Goal: Task Accomplishment & Management: Complete application form

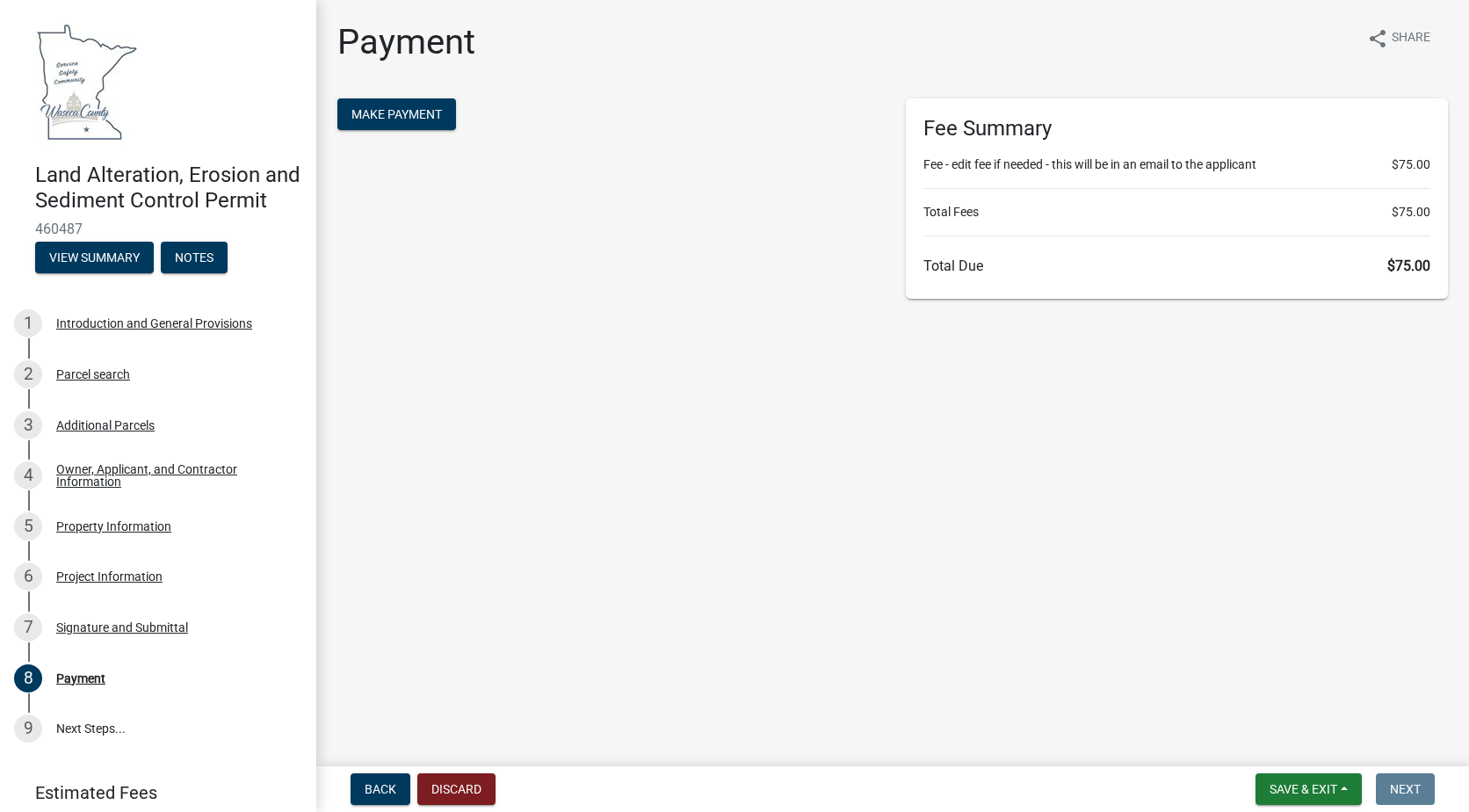
click at [720, 459] on main "Payment share Share Make Payment Fee Summary Fee - edit fee if needed - this wi…" at bounding box center [892, 379] width 1153 height 759
click at [736, 489] on main "Payment share Share Make Payment Fee Summary Fee - edit fee if needed - this wi…" at bounding box center [892, 379] width 1153 height 759
click at [716, 552] on main "Payment share Share Make Payment Fee Summary Fee - edit fee if needed - this wi…" at bounding box center [892, 379] width 1153 height 759
click at [613, 551] on main "Payment share Share Make Payment Fee Summary Fee - edit fee if needed - this wi…" at bounding box center [892, 379] width 1153 height 759
click at [645, 231] on div "Make Payment" at bounding box center [608, 199] width 568 height 201
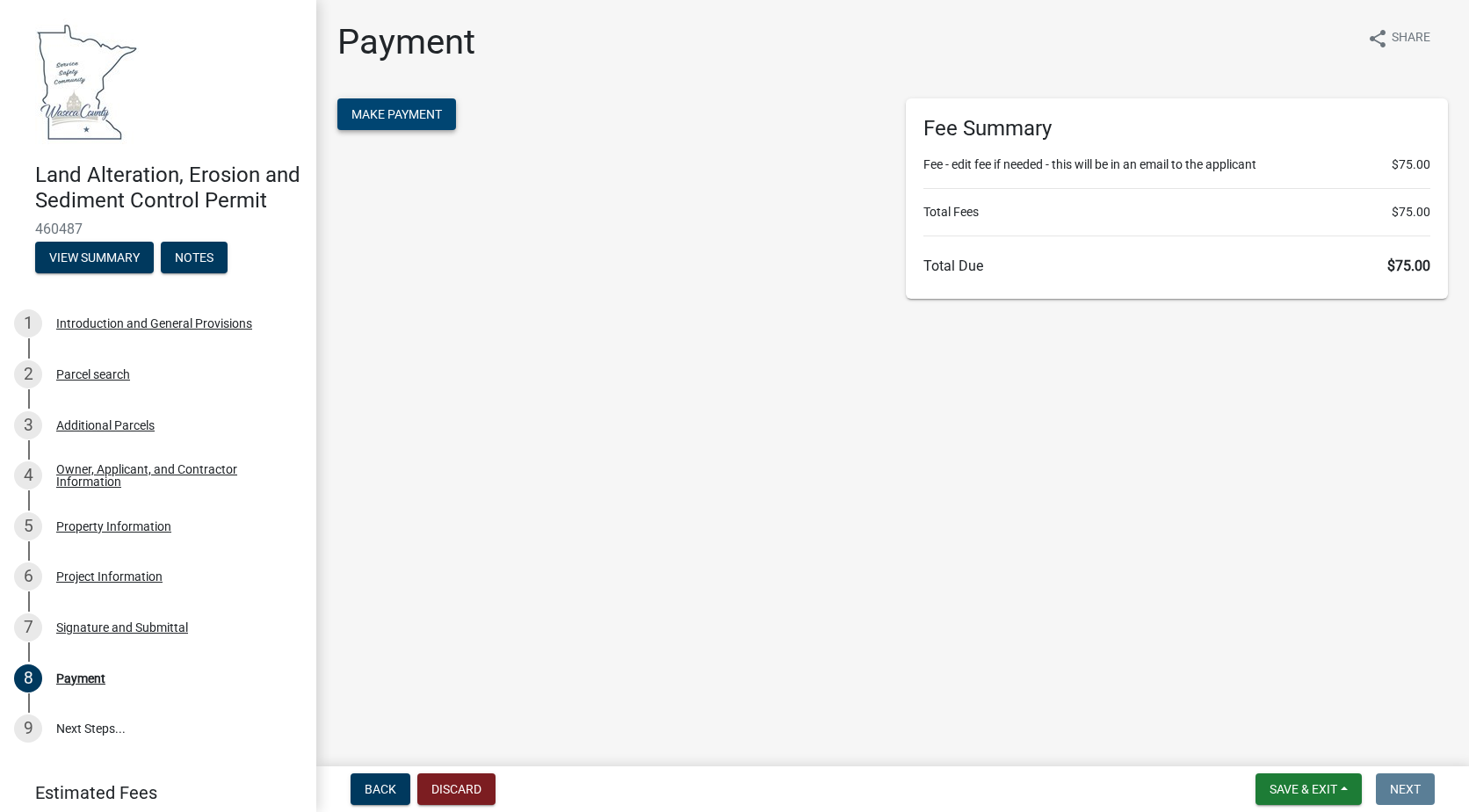
click at [402, 115] on span "Make Payment" at bounding box center [396, 114] width 91 height 14
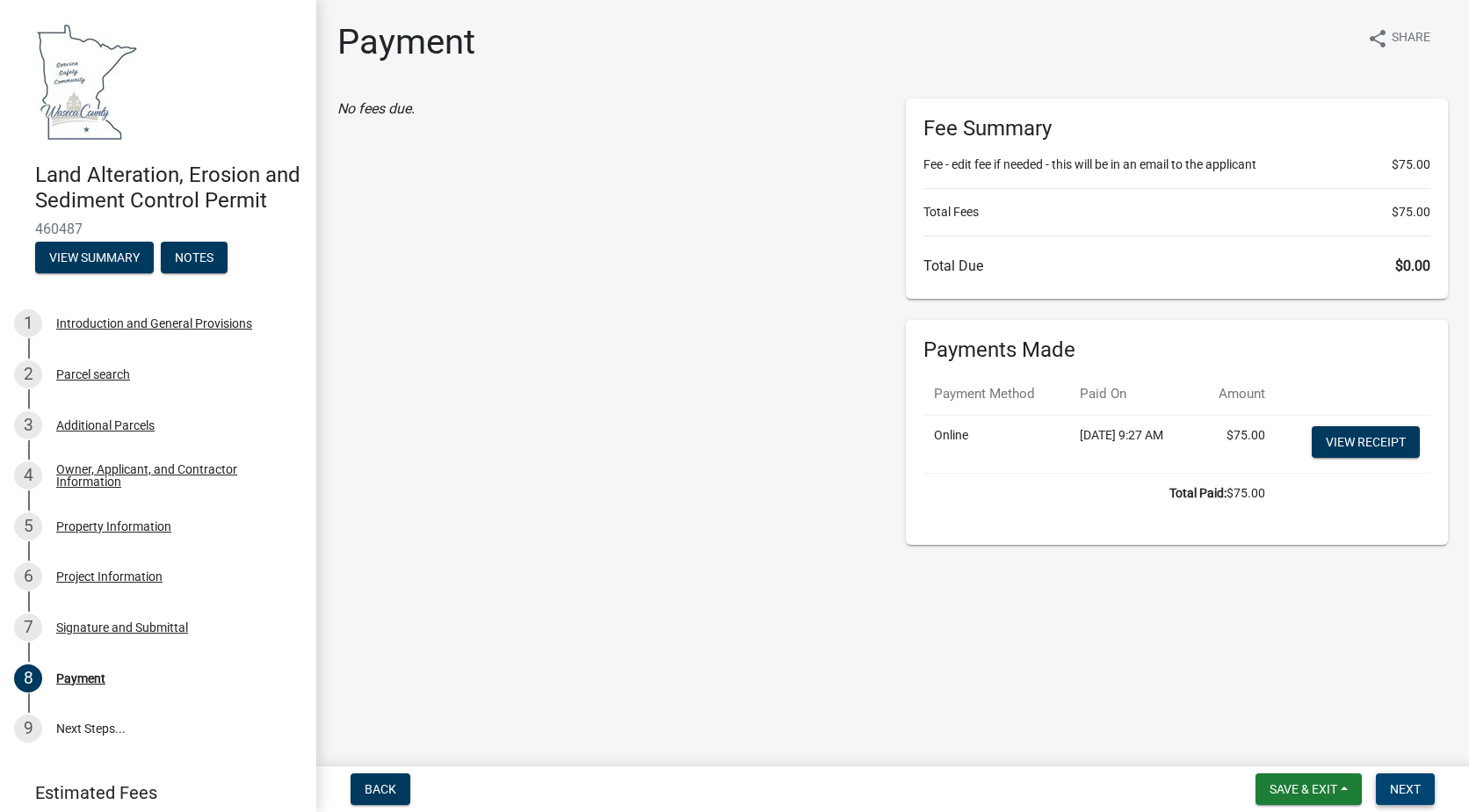
click at [1394, 791] on span "Next" at bounding box center [1405, 789] width 31 height 14
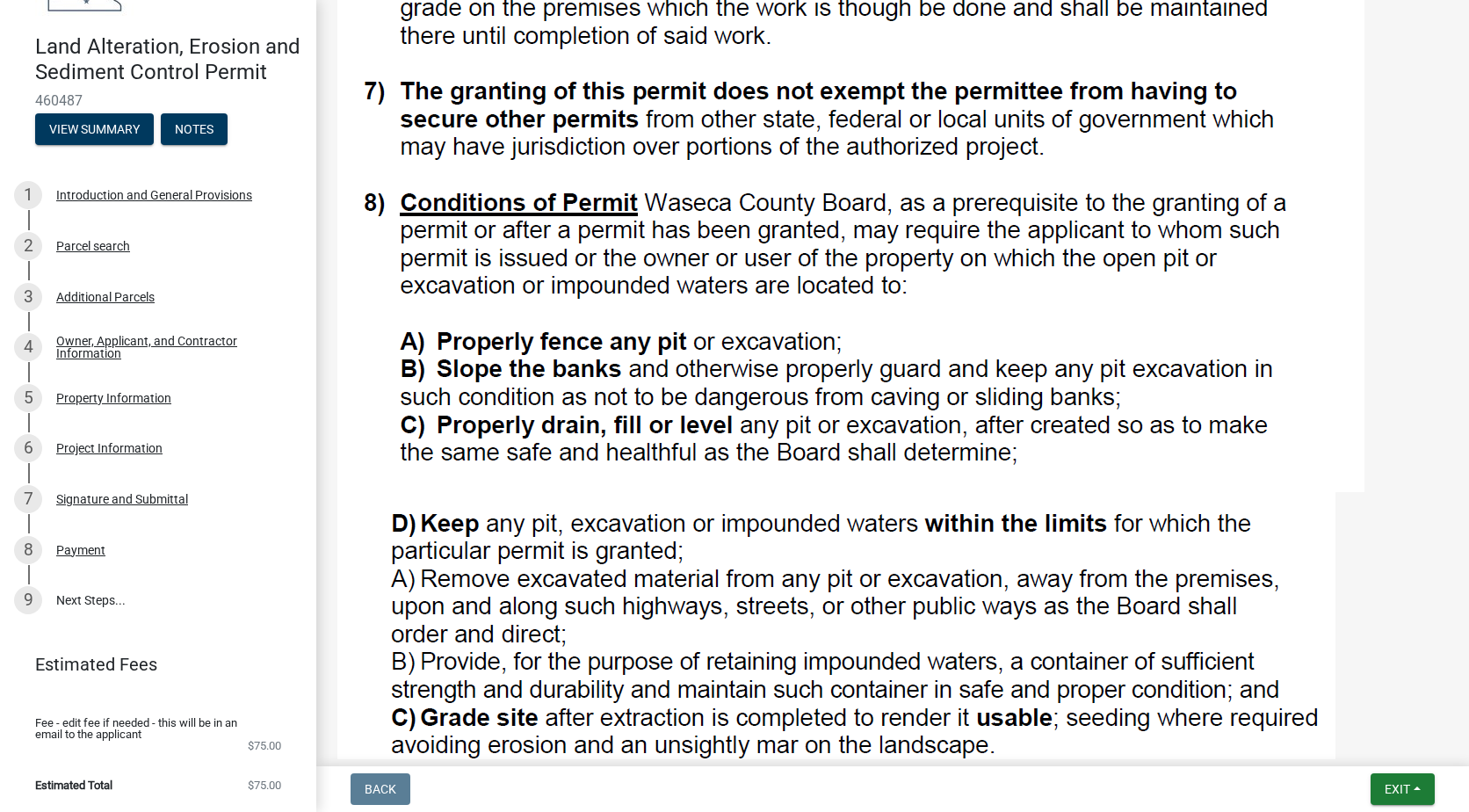
scroll to position [2000, 0]
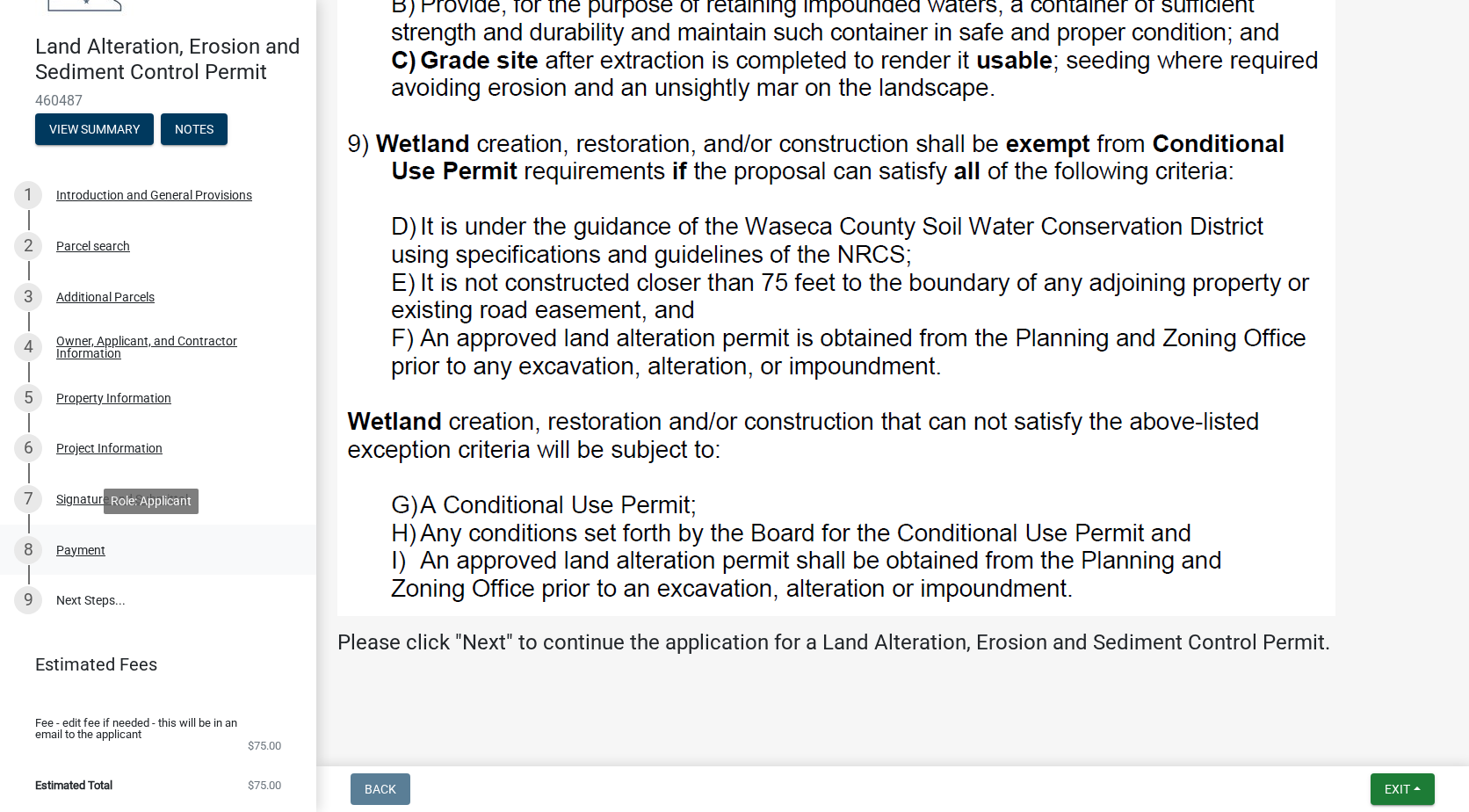
click at [77, 544] on div "Payment" at bounding box center [80, 550] width 49 height 13
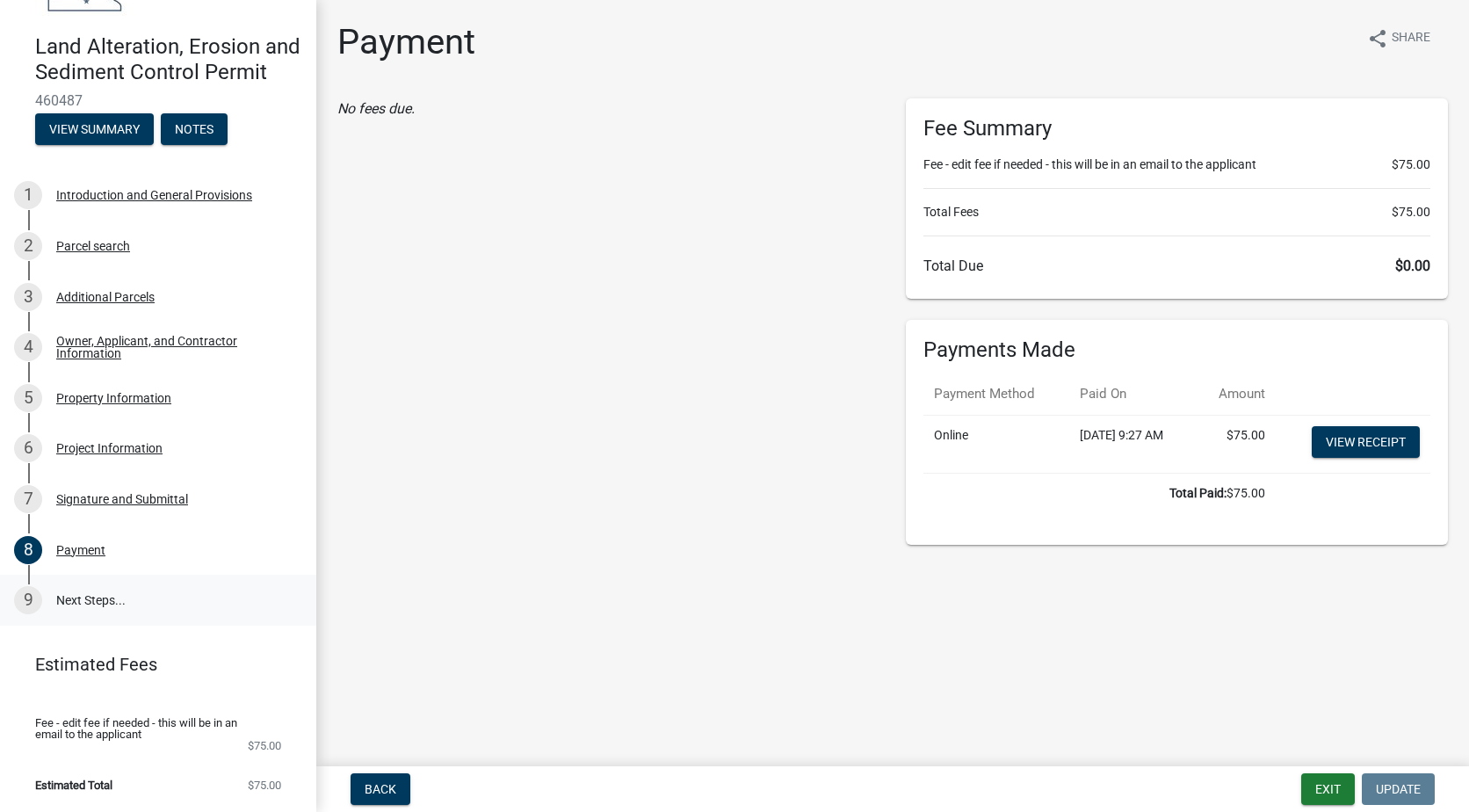
click at [74, 605] on link "9 Next Steps..." at bounding box center [158, 600] width 316 height 51
click at [74, 602] on link "9 Next Steps..." at bounding box center [158, 600] width 316 height 51
click at [26, 596] on div "9" at bounding box center [28, 600] width 28 height 28
click at [1342, 779] on button "Exit" at bounding box center [1328, 789] width 54 height 32
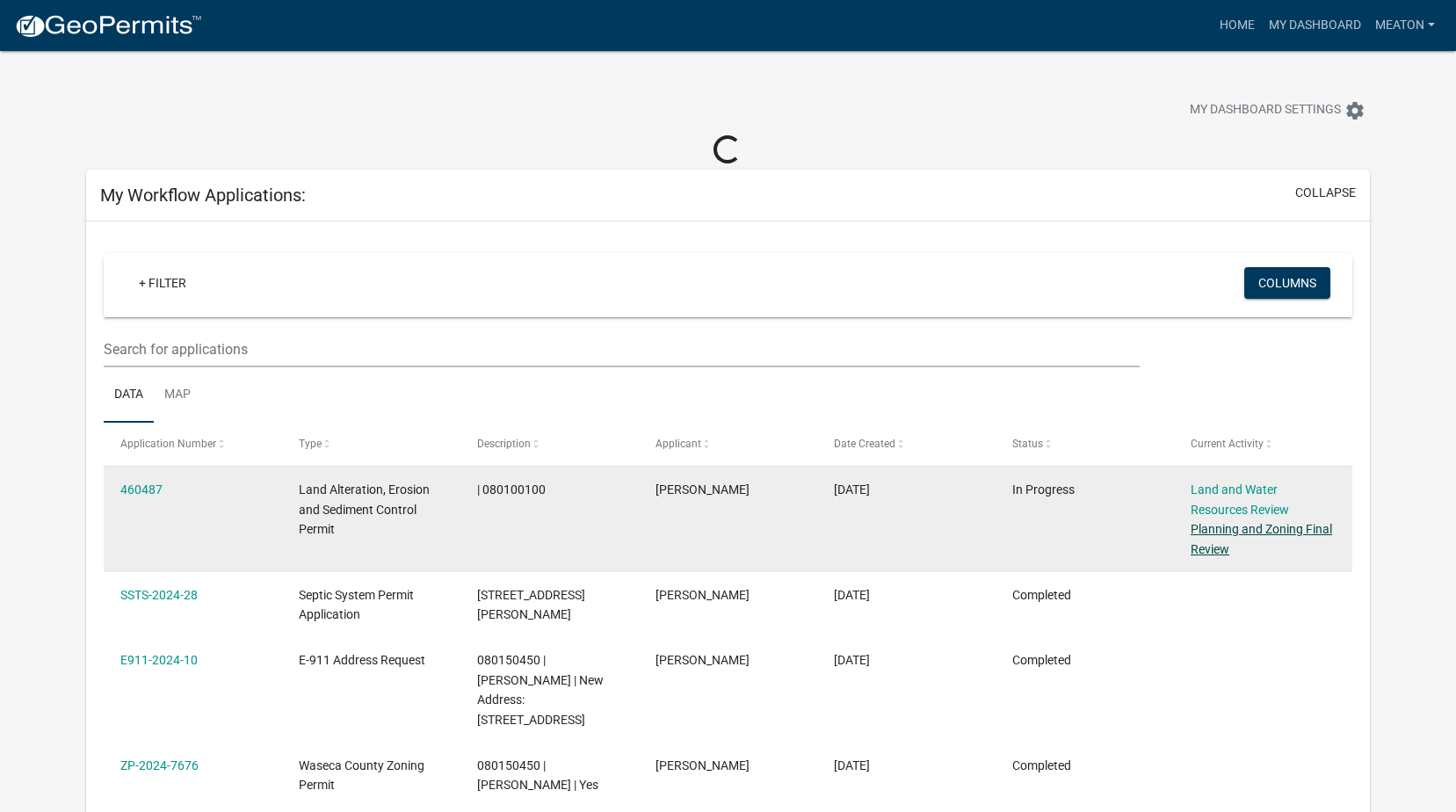
click at [1246, 522] on link "Planning and Zoning Final Review" at bounding box center [1261, 539] width 142 height 35
